Goal: Task Accomplishment & Management: Manage account settings

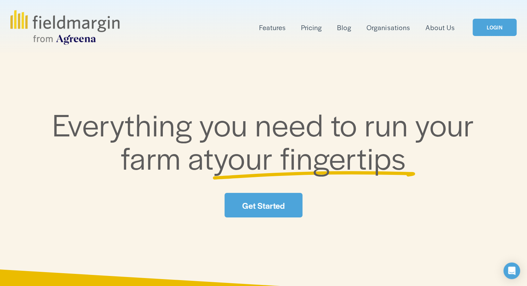
click at [486, 28] on link "LOGIN" at bounding box center [494, 28] width 44 height 18
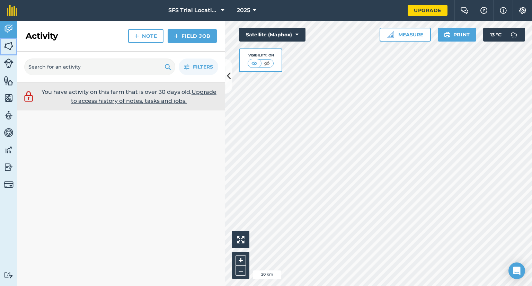
click at [8, 41] on img at bounding box center [9, 46] width 10 height 10
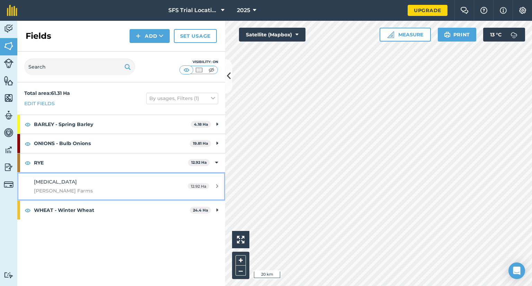
click at [151, 184] on div "T3 Russell Smith Farms" at bounding box center [99, 186] width 130 height 17
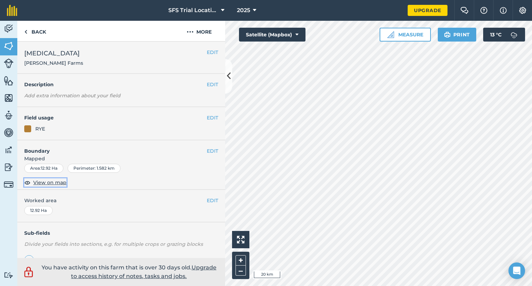
click at [45, 183] on span "View on map" at bounding box center [49, 183] width 33 height 8
click at [207, 149] on button "EDIT" at bounding box center [212, 151] width 11 height 8
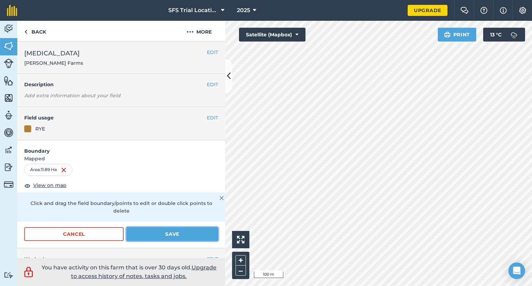
click at [177, 233] on button "Save" at bounding box center [172, 234] width 92 height 14
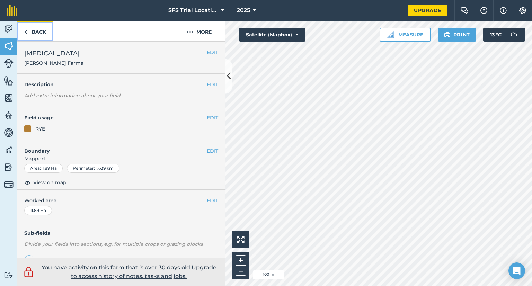
click at [28, 29] on link "Back" at bounding box center [35, 31] width 36 height 20
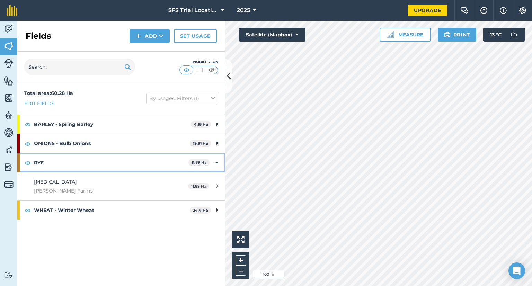
click at [211, 168] on div "RYE 11.89 Ha" at bounding box center [121, 162] width 208 height 19
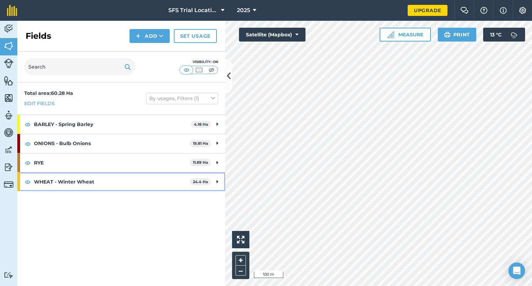
click at [211, 182] on span "24.4 Ha" at bounding box center [200, 181] width 21 height 7
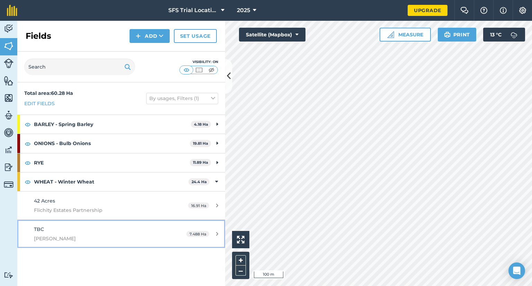
click at [112, 229] on div "TBC TG Gilbert" at bounding box center [99, 233] width 130 height 17
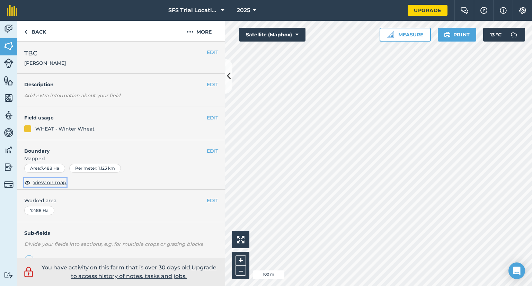
click at [46, 180] on span "View on map" at bounding box center [49, 183] width 33 height 8
